Goal: Task Accomplishment & Management: Manage account settings

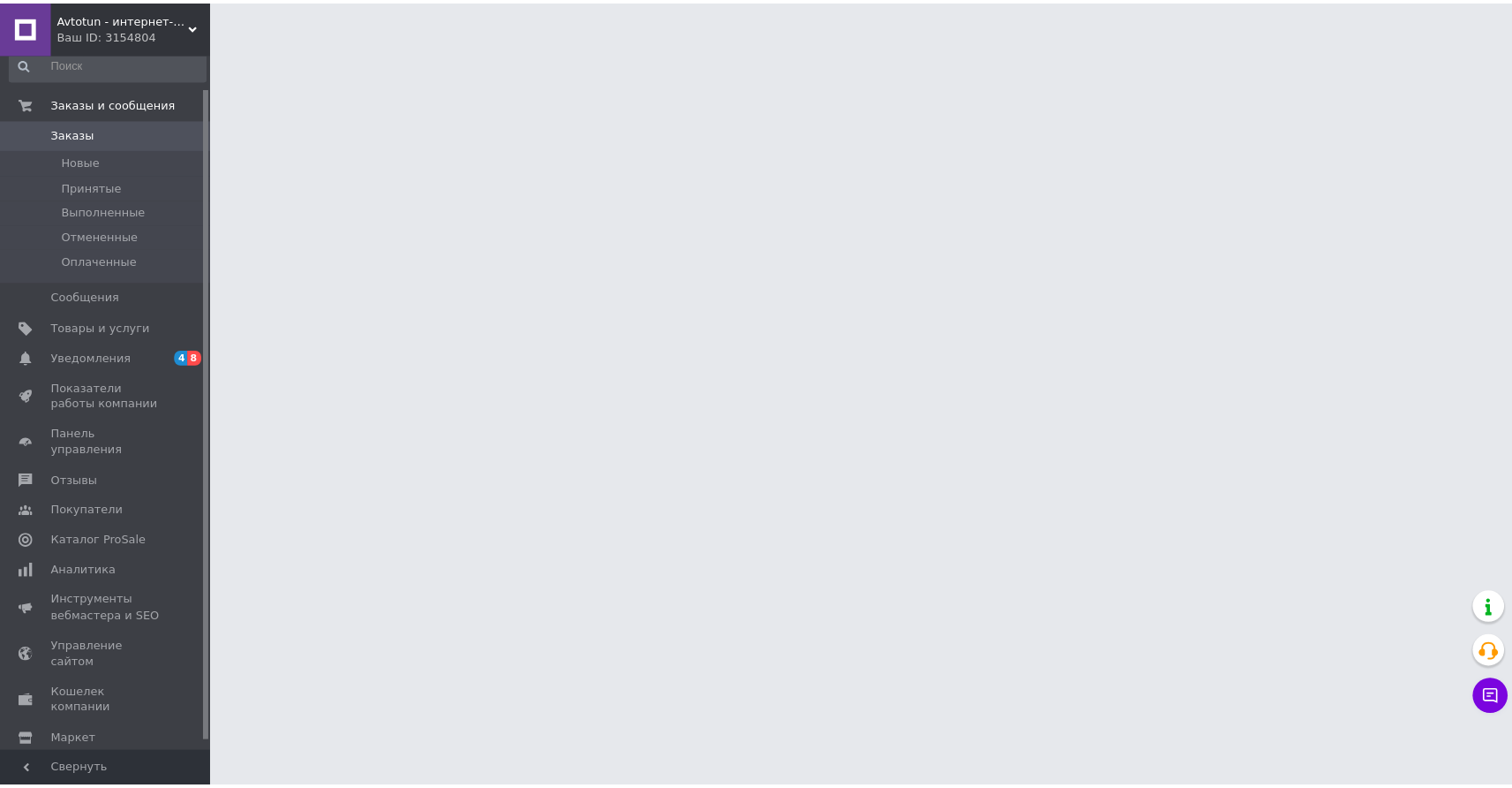
scroll to position [37, 0]
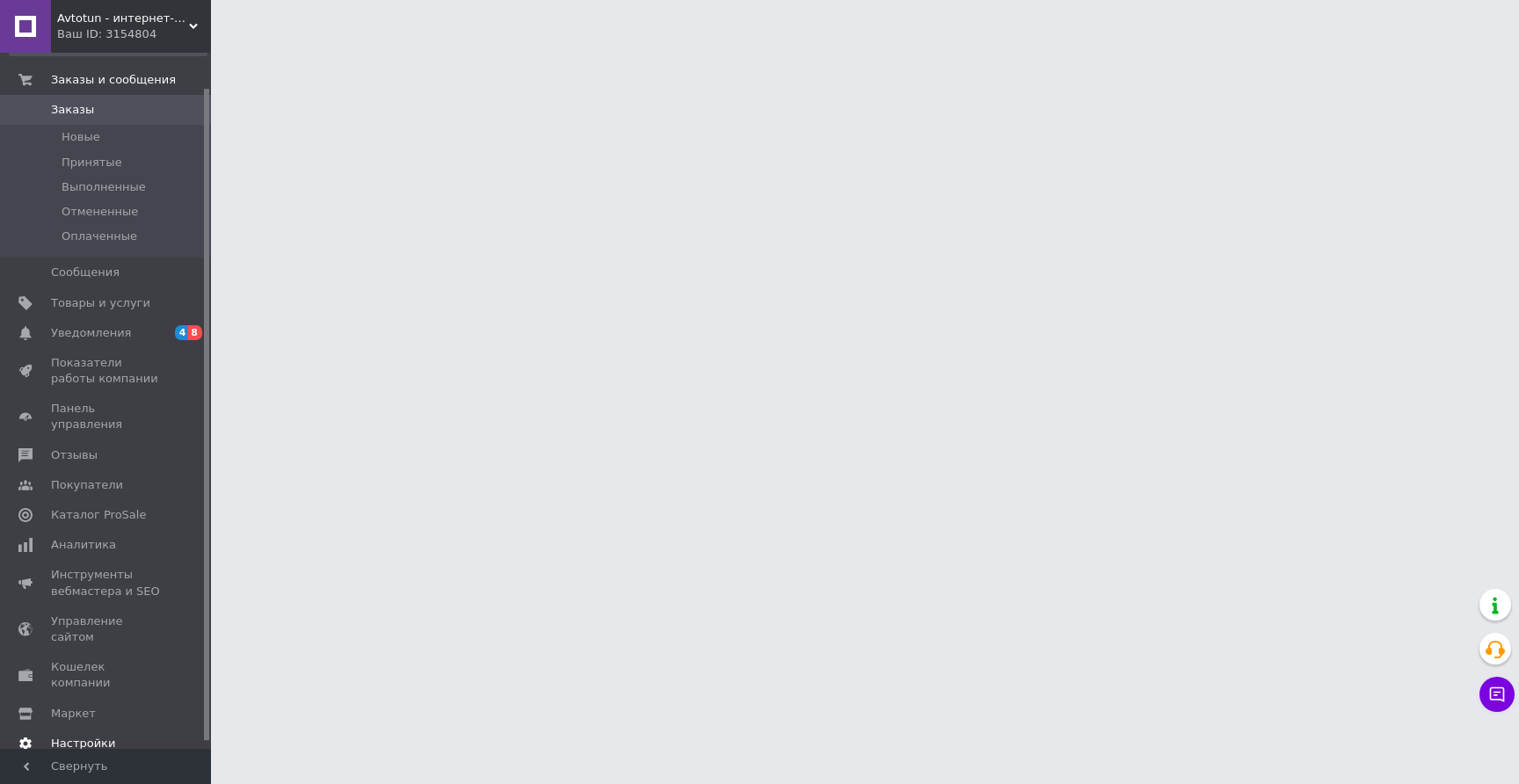
click at [73, 736] on span "Настройки" at bounding box center [84, 743] width 65 height 16
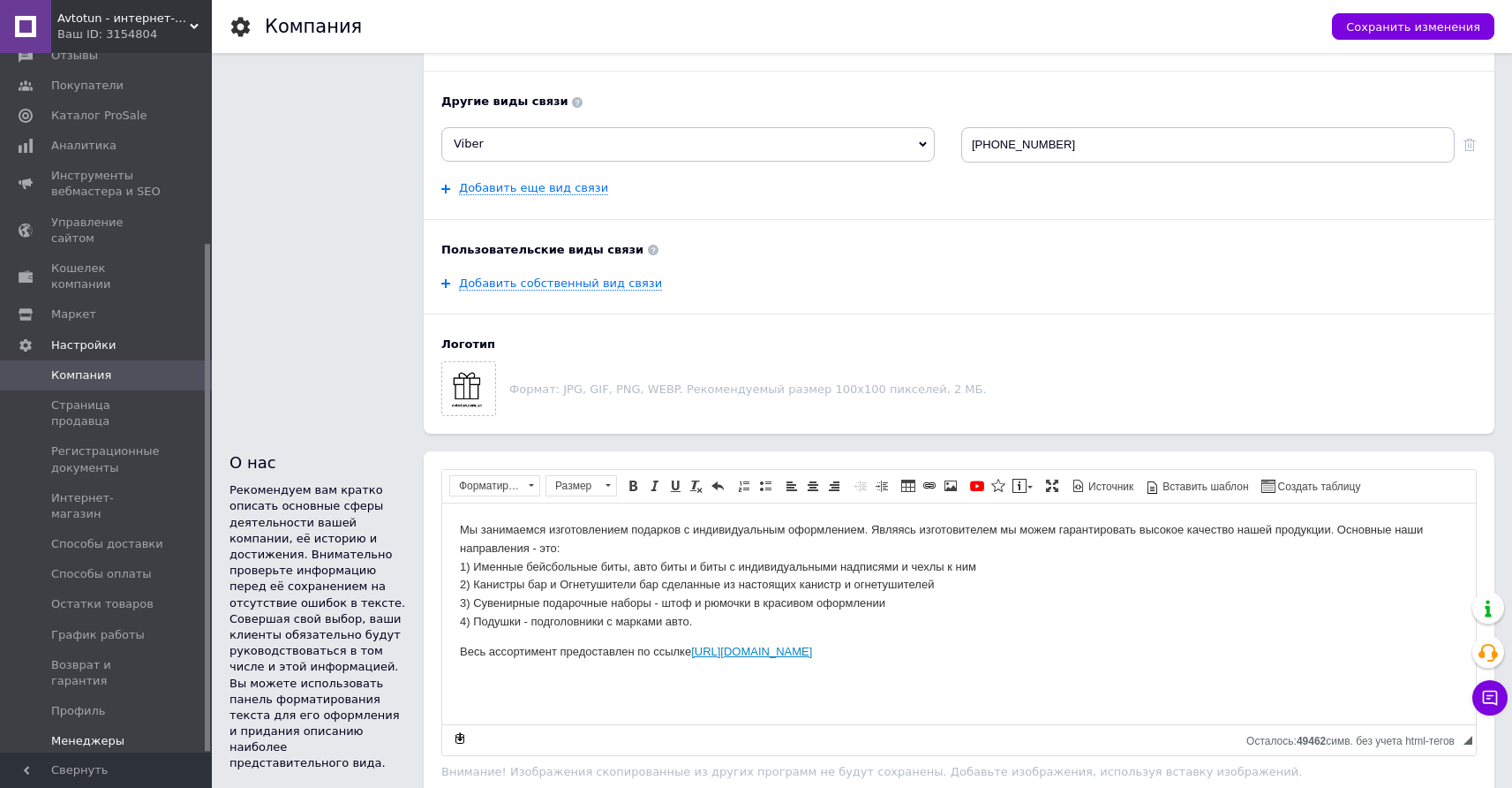
scroll to position [634, 0]
click at [133, 764] on span "Управление API-токенами" at bounding box center [107, 779] width 112 height 32
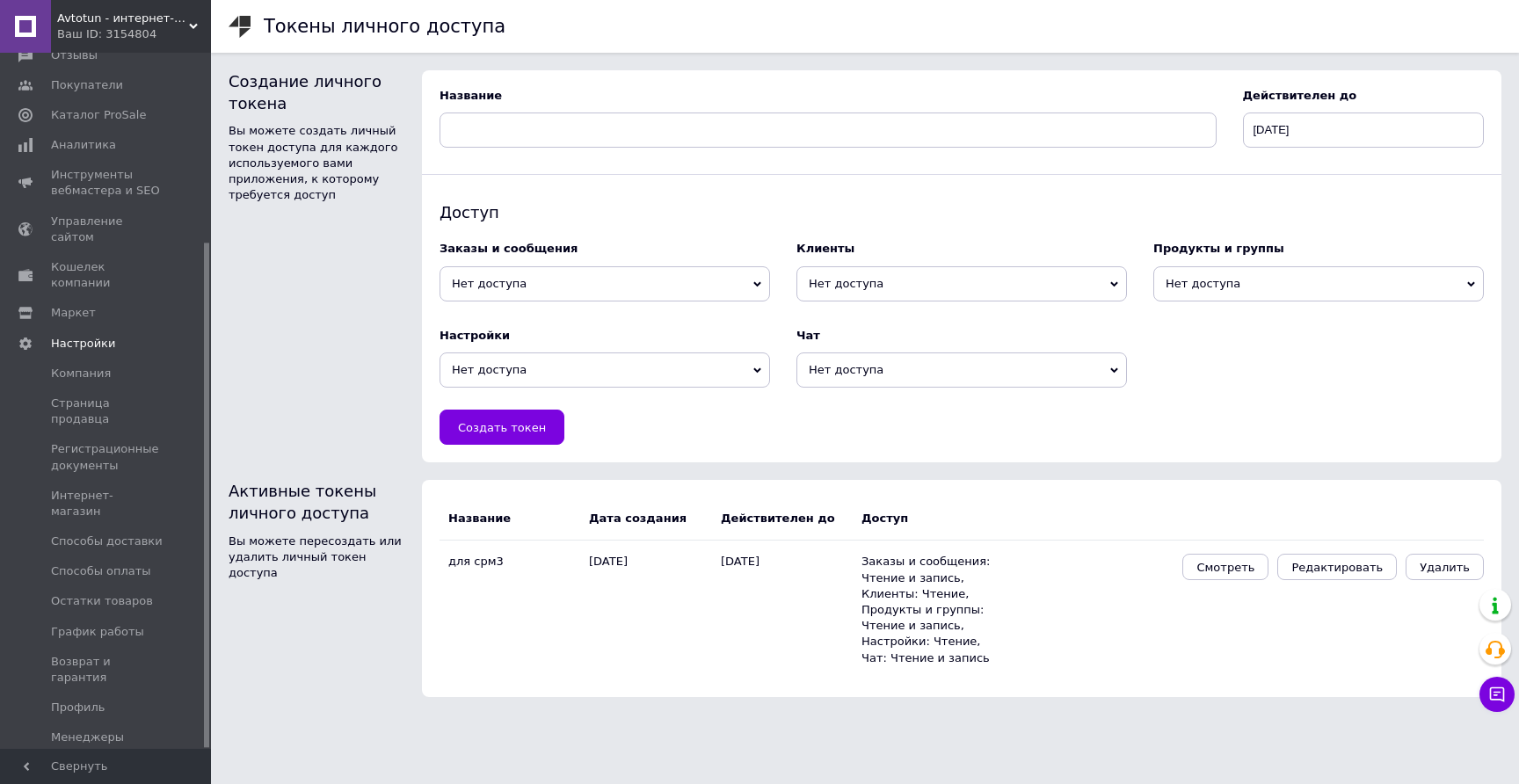
click at [585, 296] on span "Нет доступа" at bounding box center [605, 283] width 331 height 35
click at [575, 336] on li "Чтение и запись" at bounding box center [605, 341] width 331 height 25
click at [558, 364] on span "Нет доступа" at bounding box center [605, 370] width 331 height 35
click at [550, 404] on li "Чтение" at bounding box center [605, 403] width 331 height 25
click at [994, 272] on span "Нет доступа" at bounding box center [962, 283] width 331 height 35
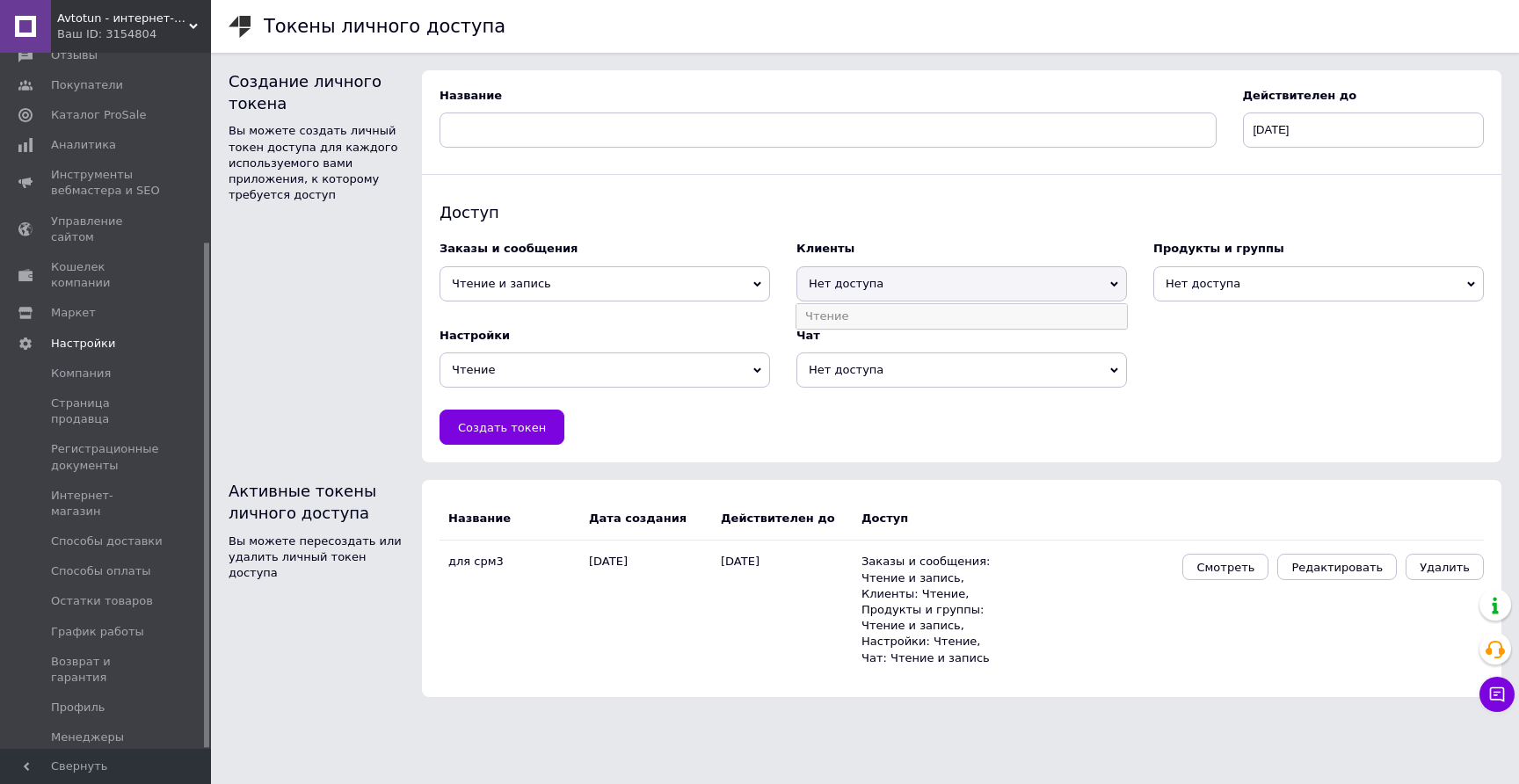
click at [964, 320] on li "Чтение" at bounding box center [962, 316] width 331 height 25
click at [967, 354] on span "Нет доступа" at bounding box center [962, 370] width 331 height 35
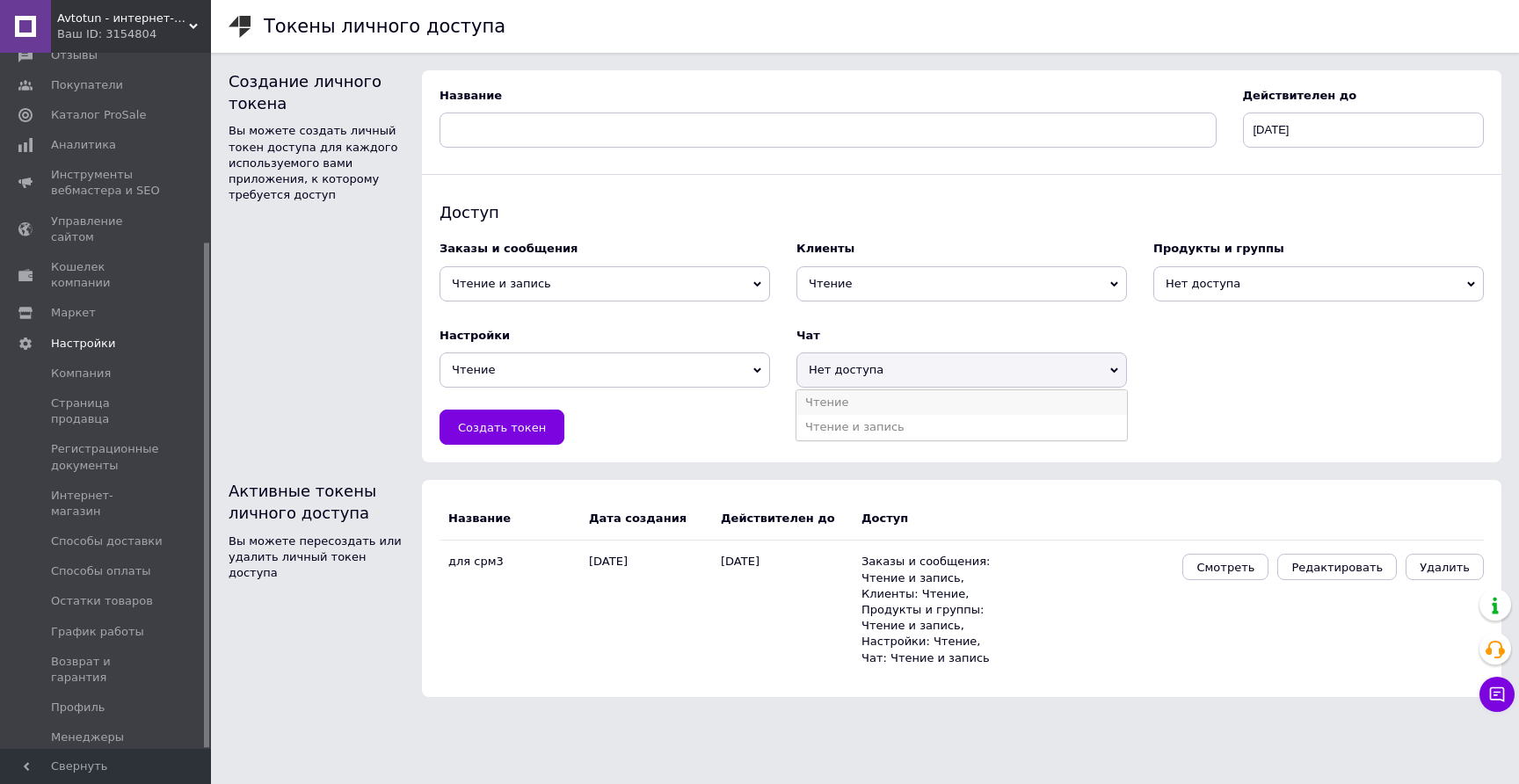
click at [948, 414] on li "Чтение" at bounding box center [962, 403] width 331 height 25
click at [1226, 275] on span "Нет доступа" at bounding box center [1319, 283] width 331 height 35
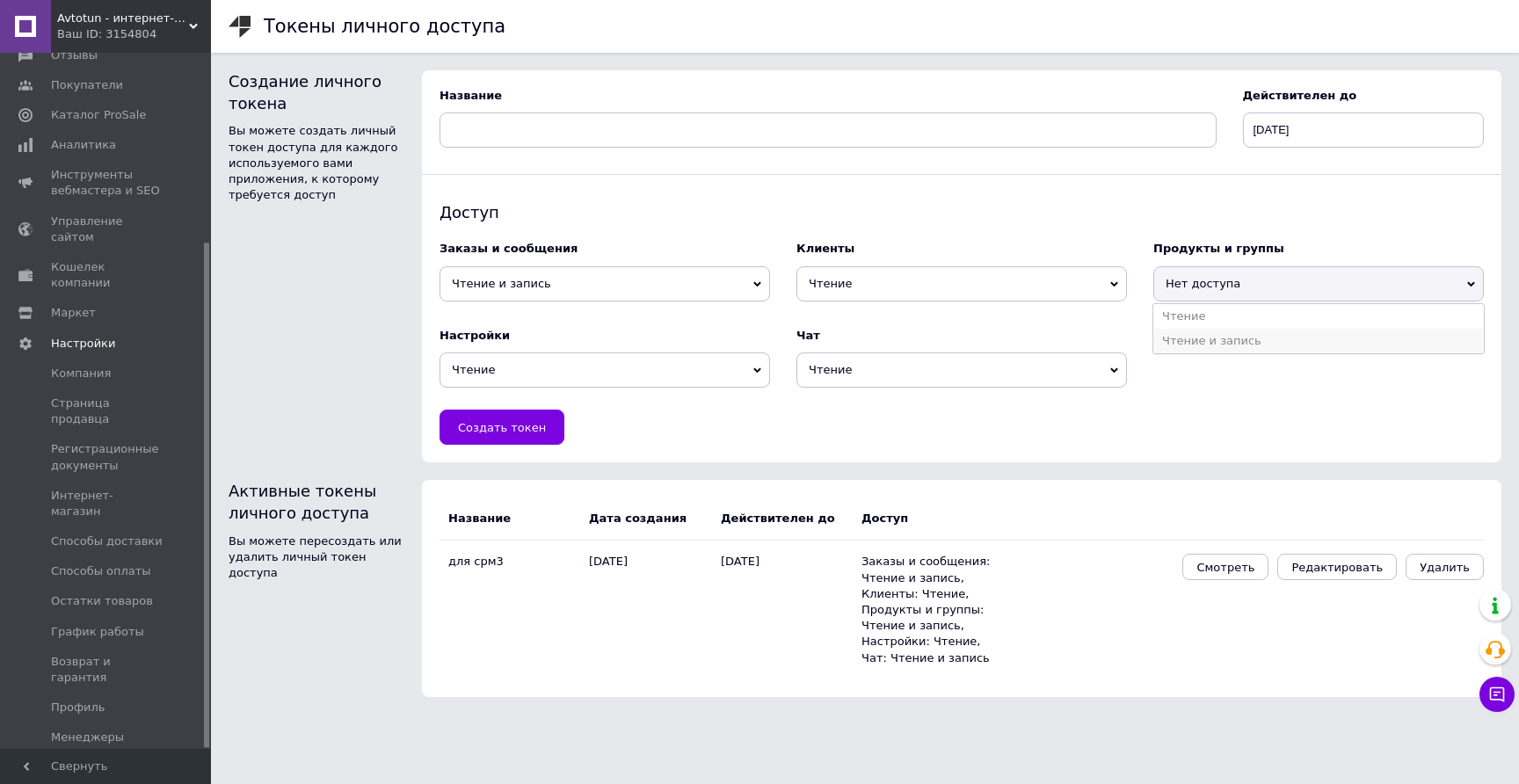
click at [1218, 346] on li "Чтение и запись" at bounding box center [1319, 341] width 331 height 25
click at [1414, 136] on input "[DATE]" at bounding box center [1364, 129] width 241 height 35
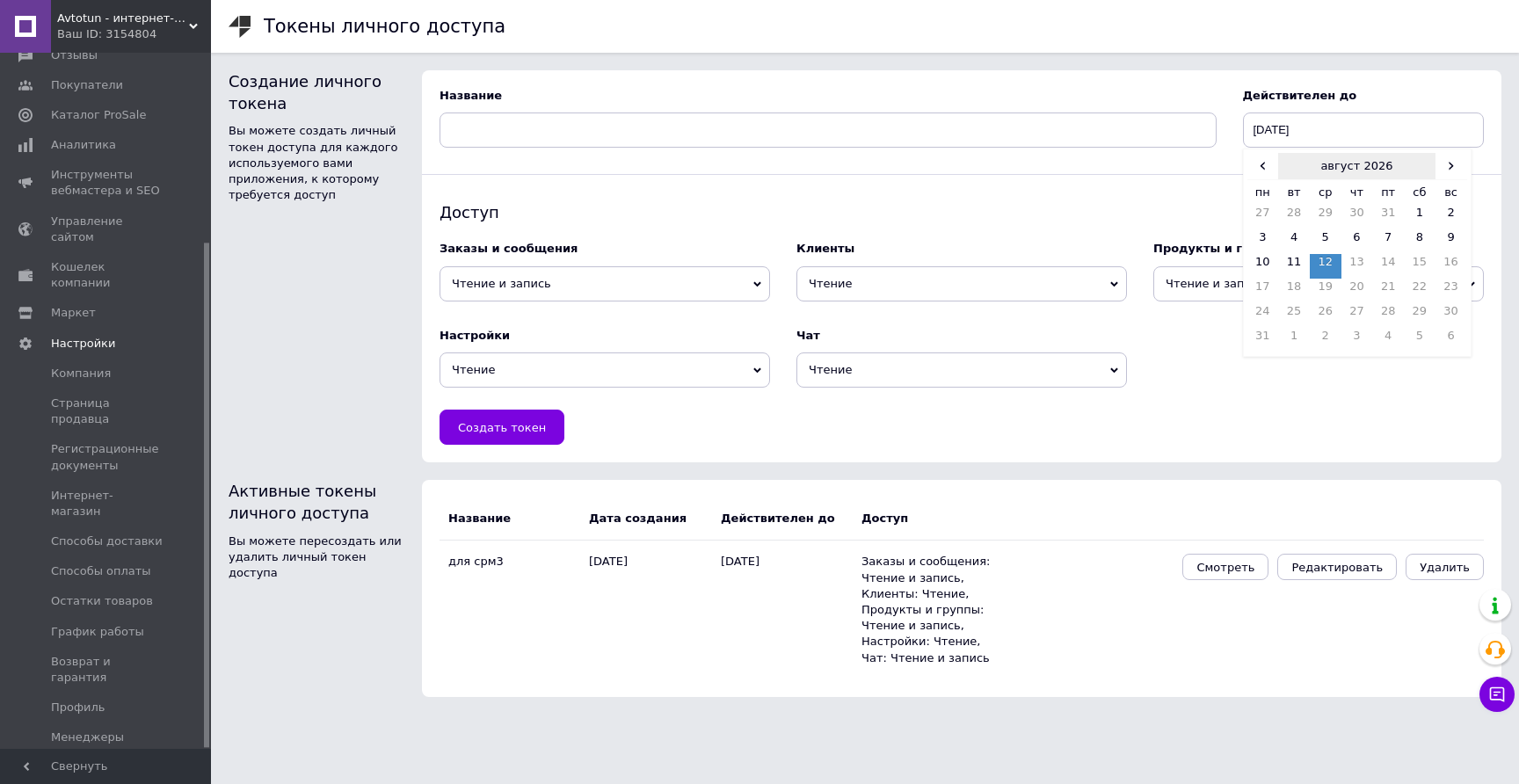
click at [1404, 169] on th "август 2026" at bounding box center [1357, 166] width 158 height 27
click at [1461, 170] on span "›" at bounding box center [1459, 165] width 16 height 26
click at [1366, 170] on th "2028" at bounding box center [1356, 166] width 188 height 27
click at [1386, 227] on td "2025" at bounding box center [1385, 246] width 55 height 44
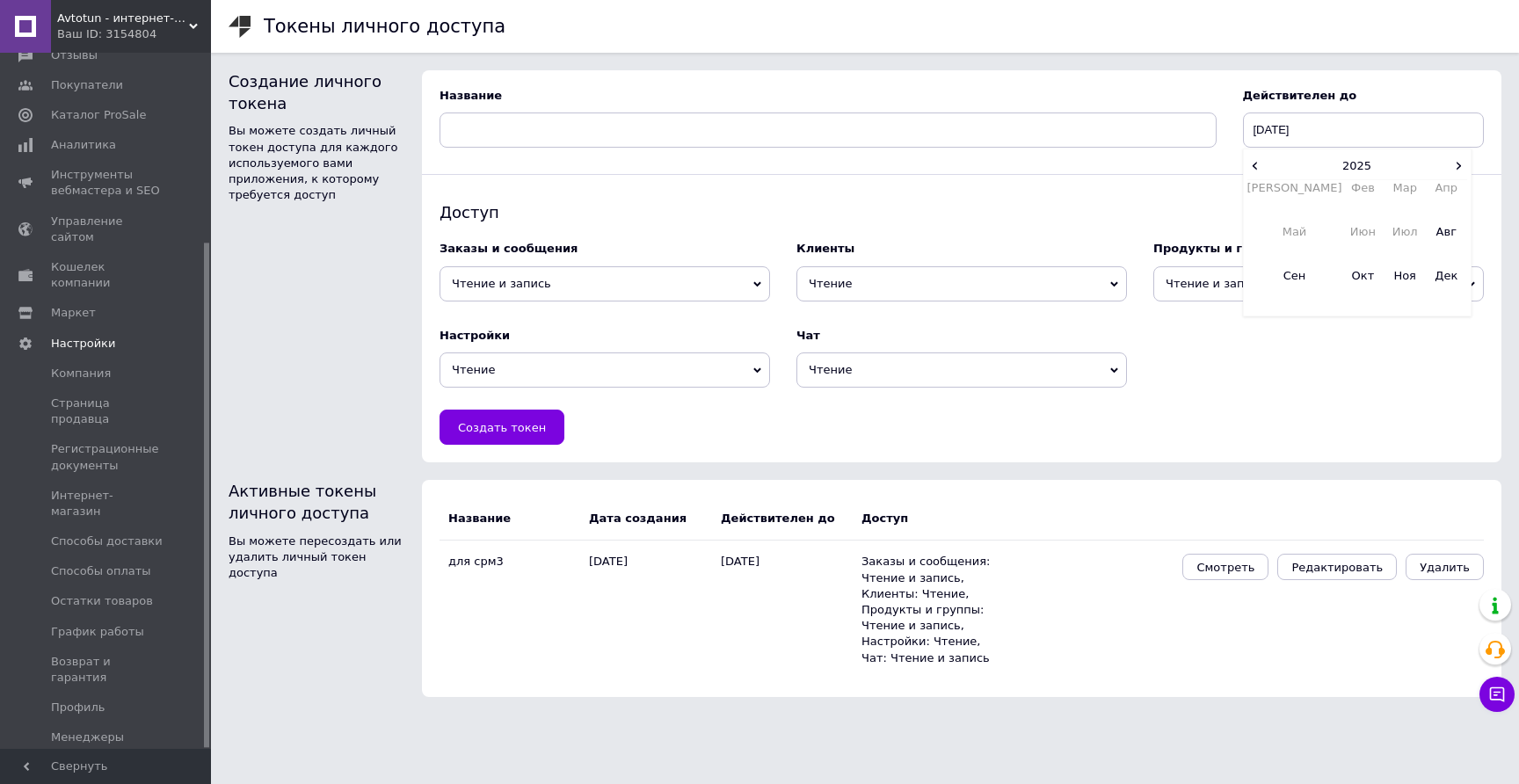
click at [1466, 190] on td "Апр" at bounding box center [1446, 202] width 41 height 44
click at [1460, 175] on span "›" at bounding box center [1459, 165] width 16 height 26
click at [1260, 163] on span "‹" at bounding box center [1255, 165] width 16 height 26
click at [1449, 236] on td "Авг" at bounding box center [1446, 246] width 41 height 44
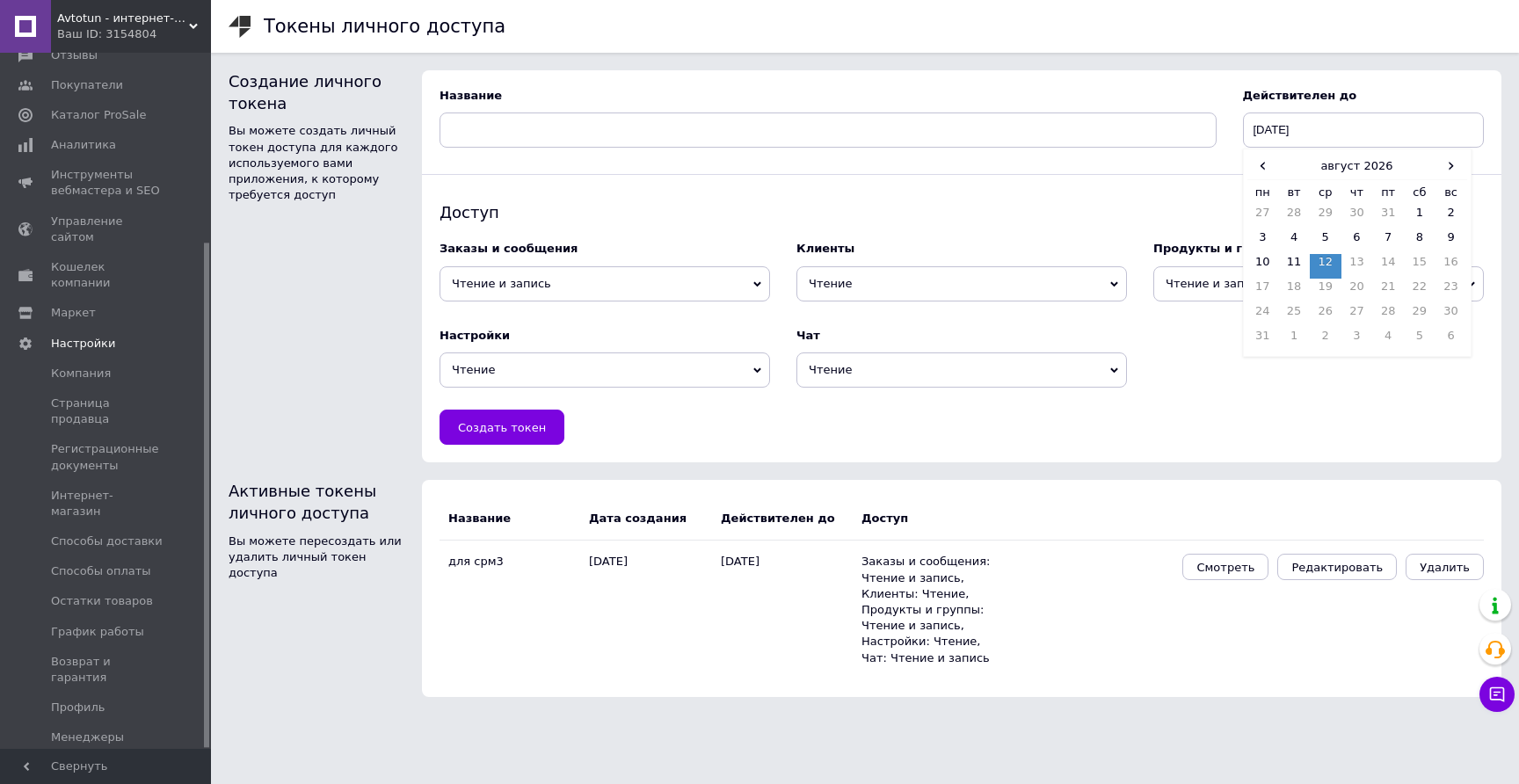
click at [1333, 258] on td "12" at bounding box center [1325, 266] width 31 height 25
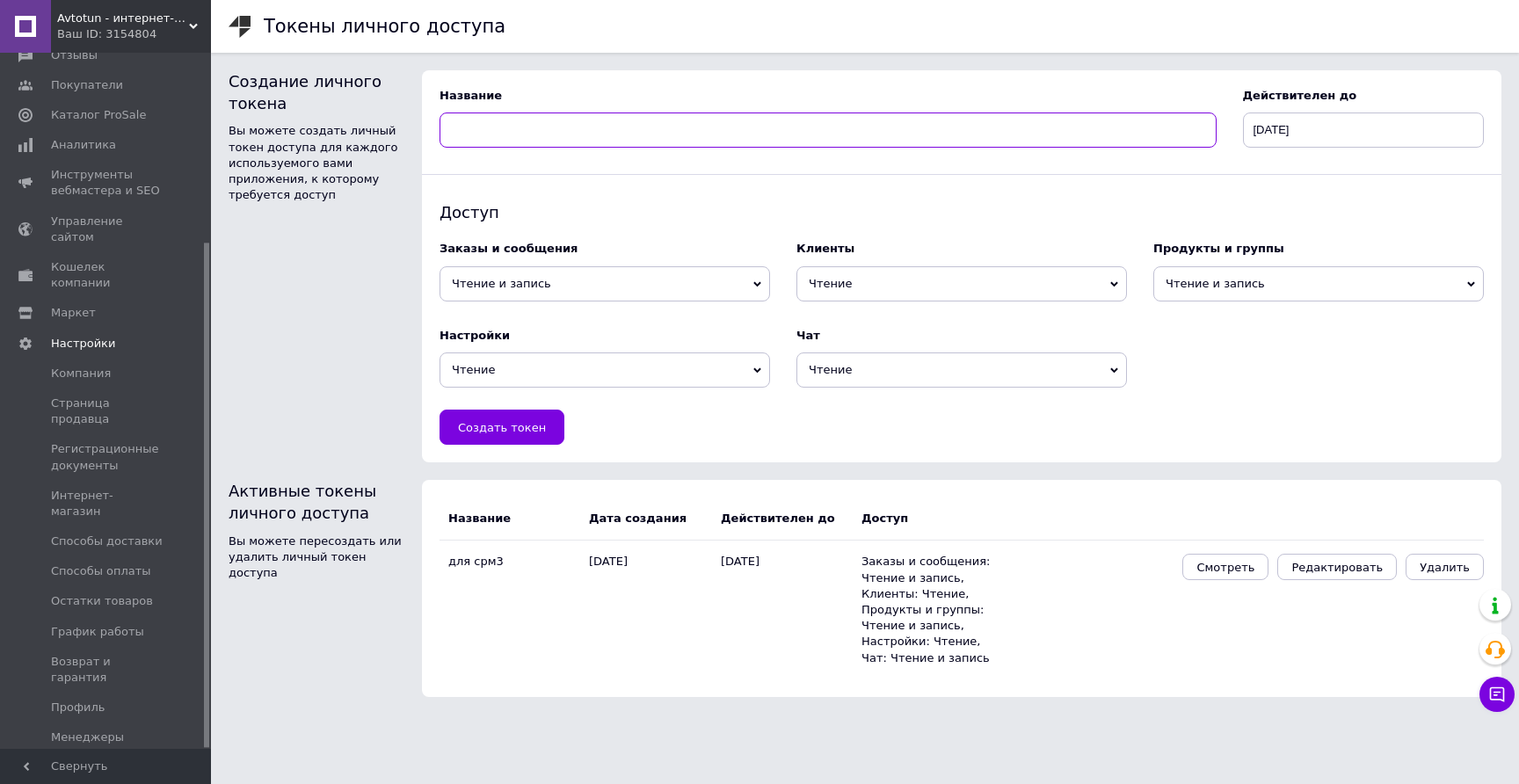
click at [471, 137] on input at bounding box center [828, 129] width 778 height 35
type input "y"
type input "new"
click at [914, 288] on span "Чтение" at bounding box center [962, 283] width 331 height 35
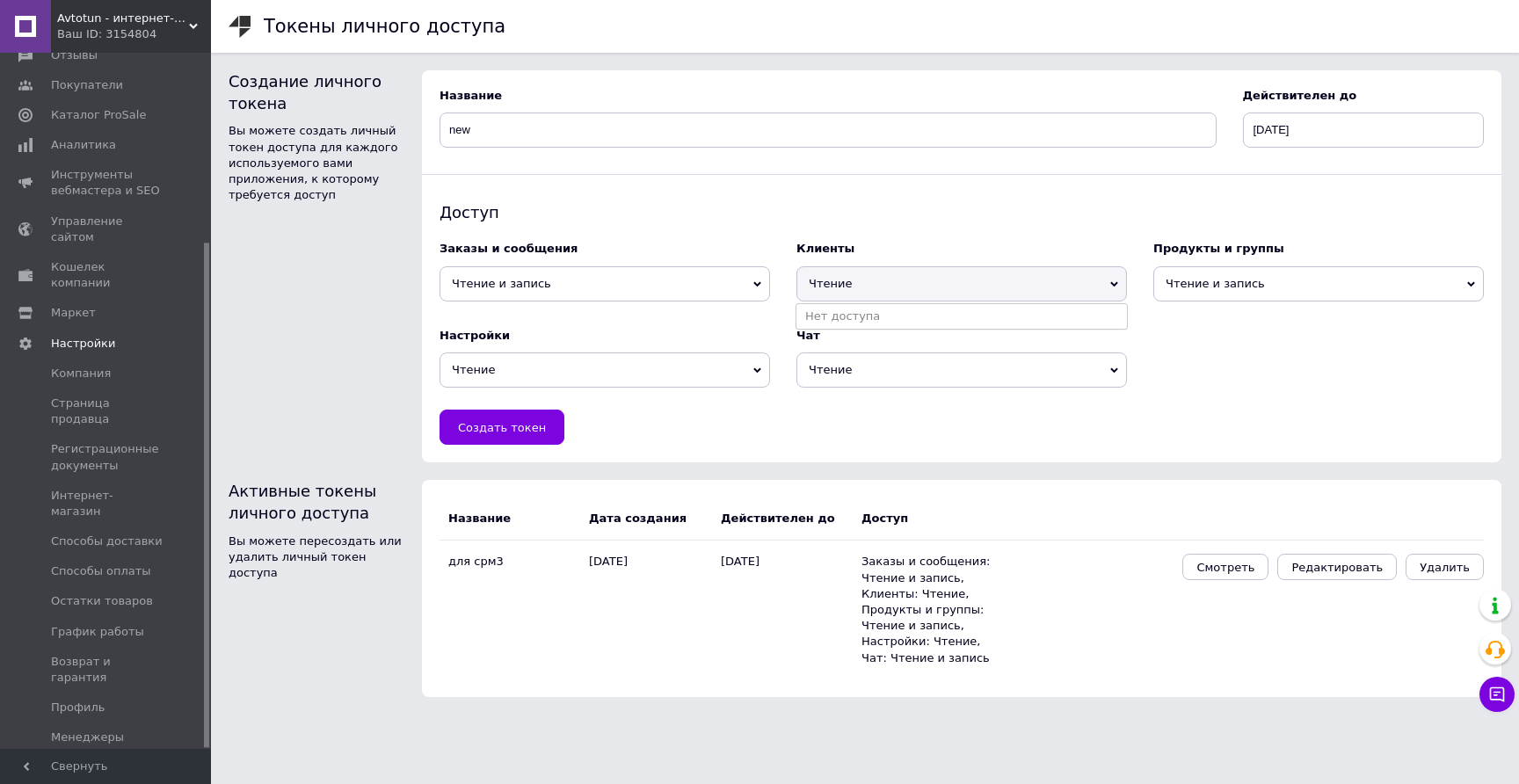
click at [914, 288] on span "Чтение" at bounding box center [962, 283] width 331 height 35
click at [555, 289] on span "Чтение и запись" at bounding box center [605, 283] width 331 height 35
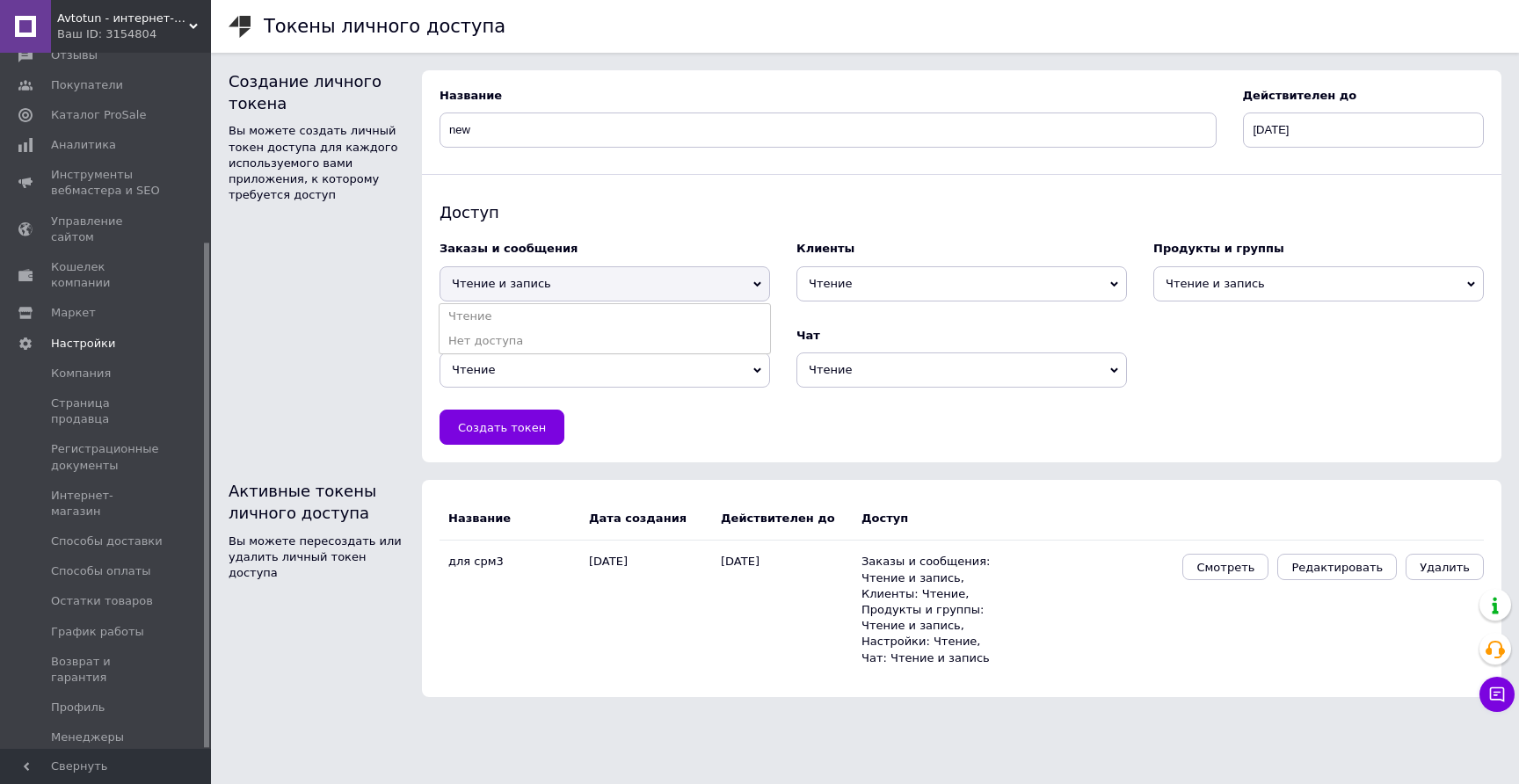
click at [555, 289] on span "Чтение и запись" at bounding box center [605, 283] width 331 height 35
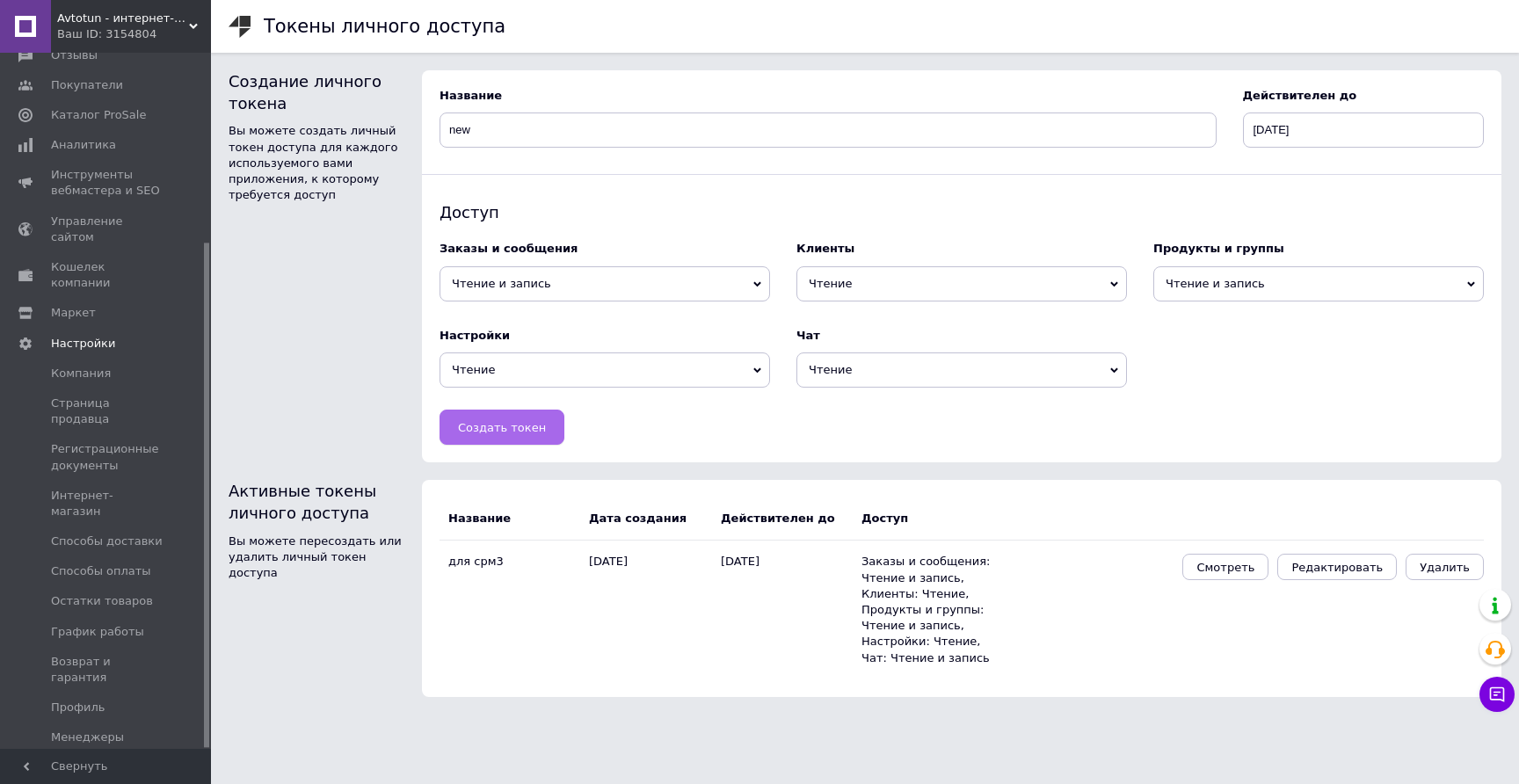
click at [511, 430] on span "Создать токен" at bounding box center [502, 428] width 87 height 13
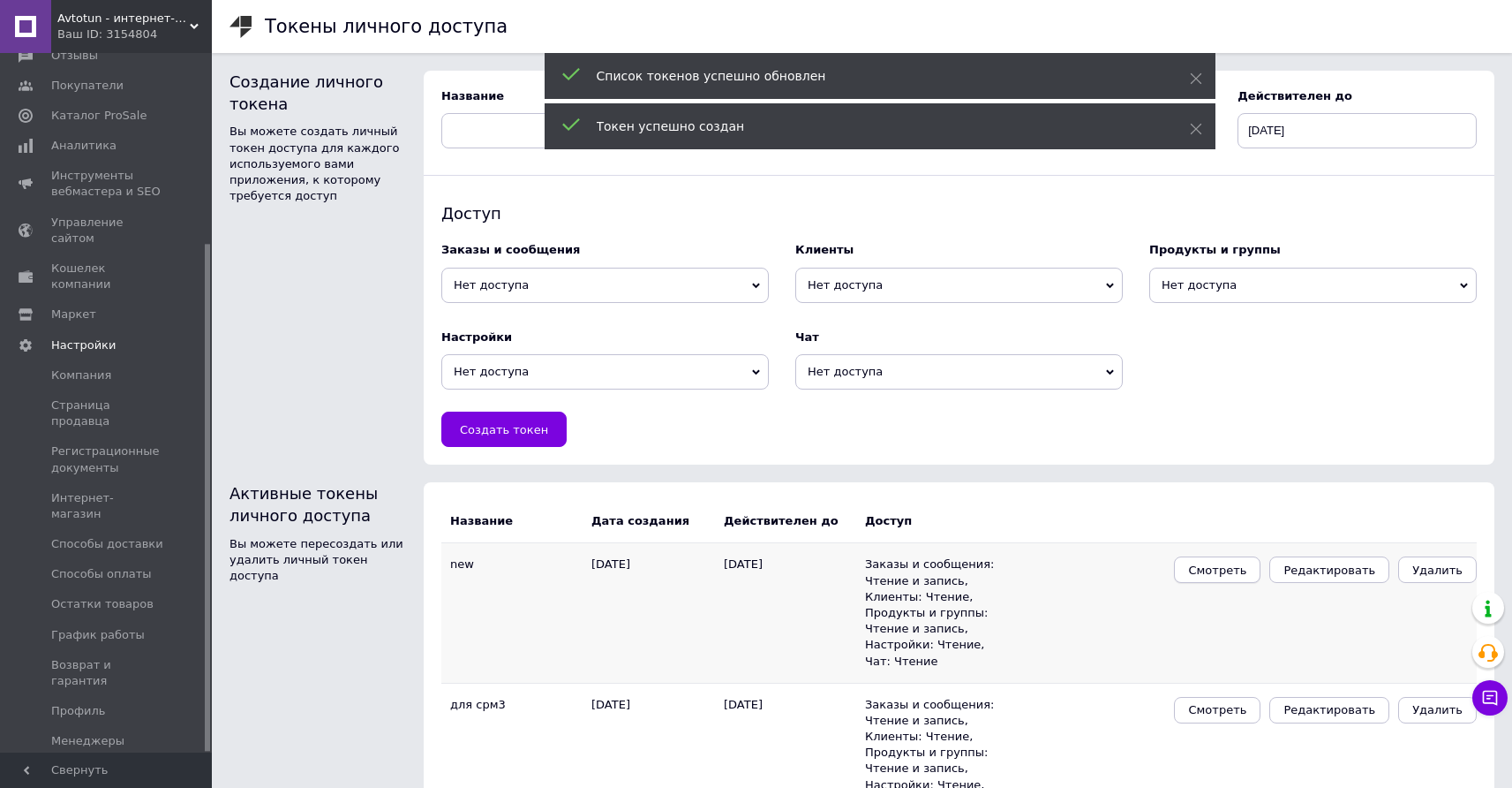
click at [1247, 570] on span "Смотреть" at bounding box center [1217, 570] width 58 height 13
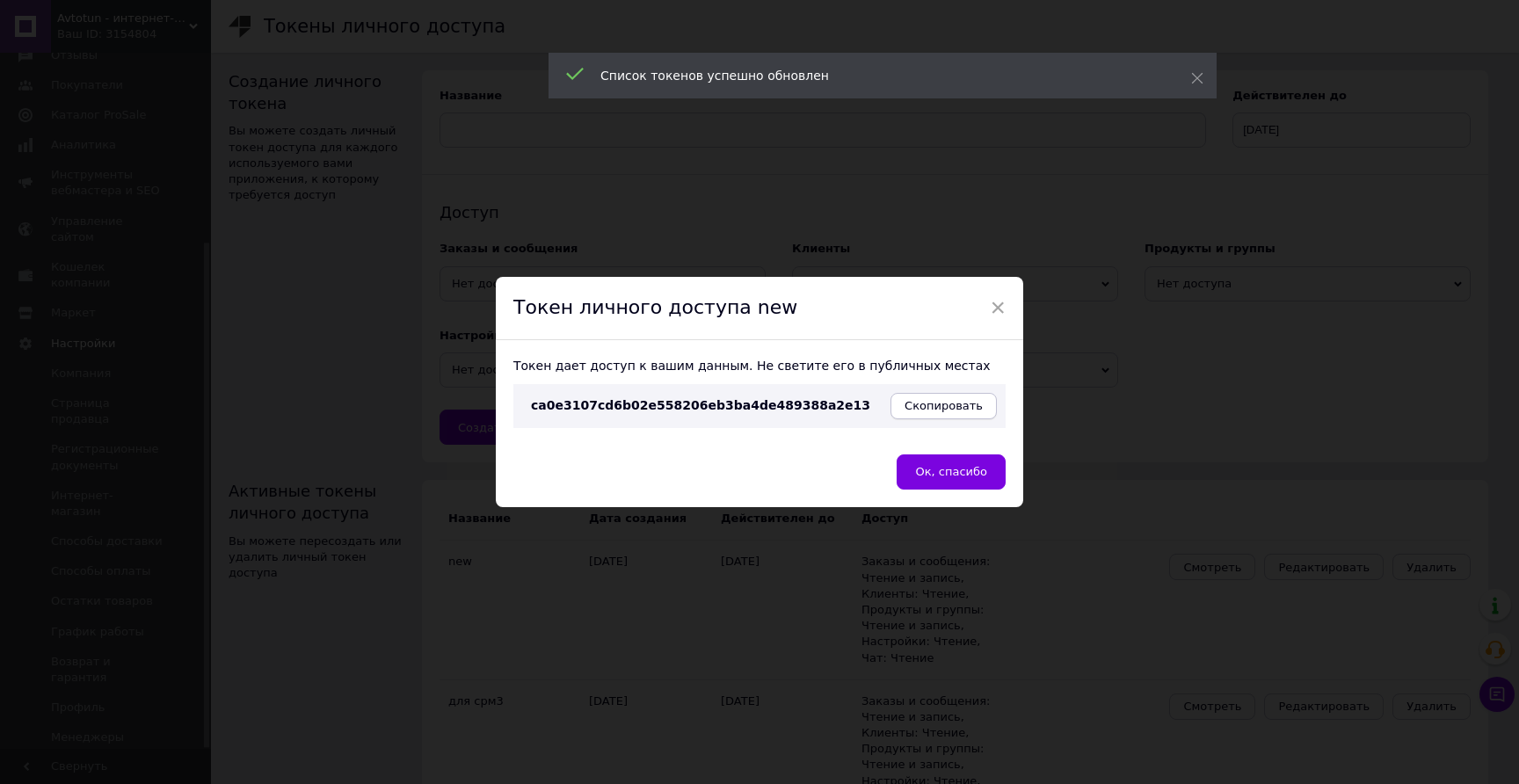
click at [908, 396] on button "Скопировать" at bounding box center [944, 406] width 106 height 27
